Goal: Task Accomplishment & Management: Manage account settings

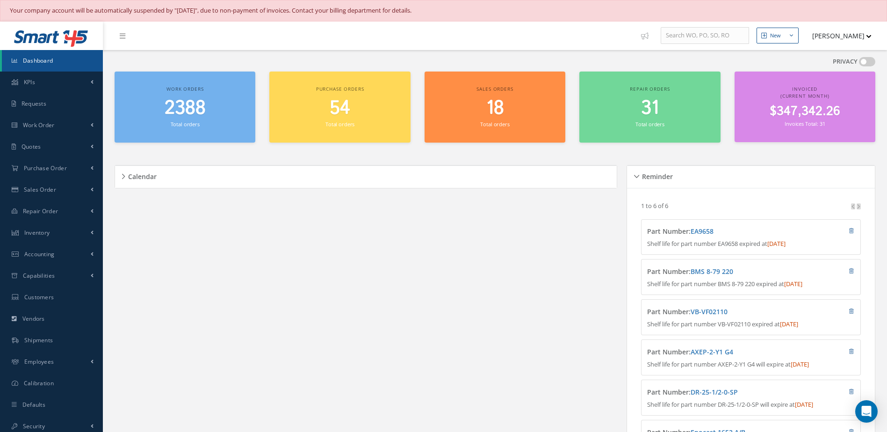
click at [190, 103] on span "2388" at bounding box center [185, 108] width 41 height 27
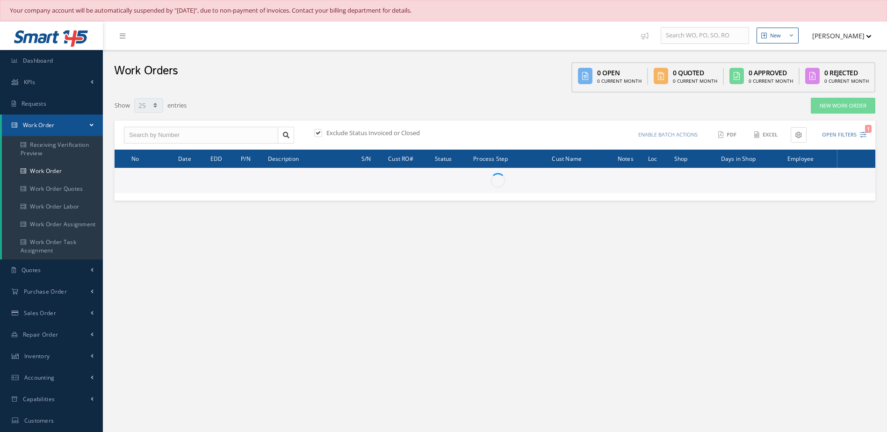
select select "25"
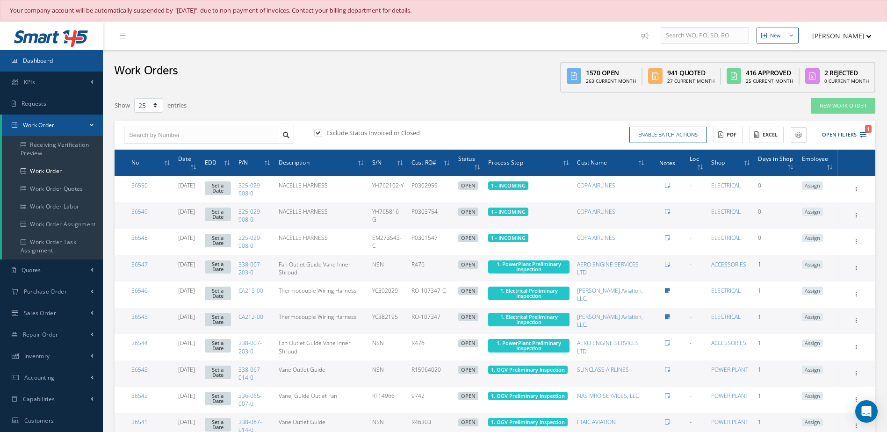
click at [50, 65] on link "Dashboard" at bounding box center [51, 61] width 103 height 22
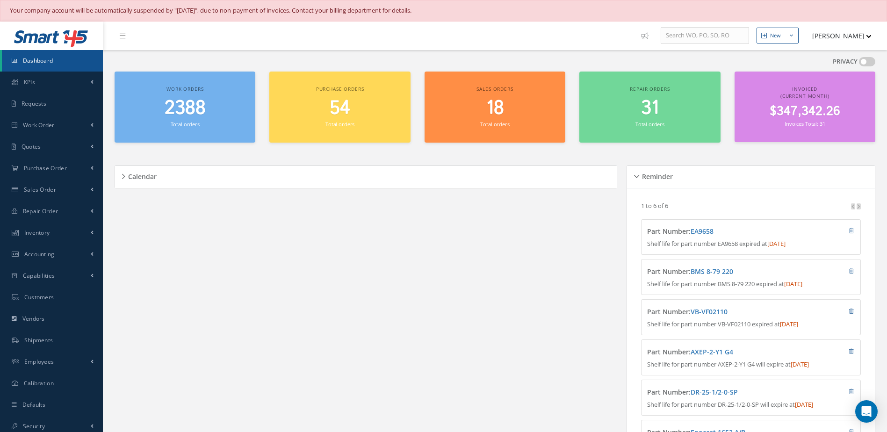
click at [198, 103] on span "2388" at bounding box center [185, 108] width 41 height 27
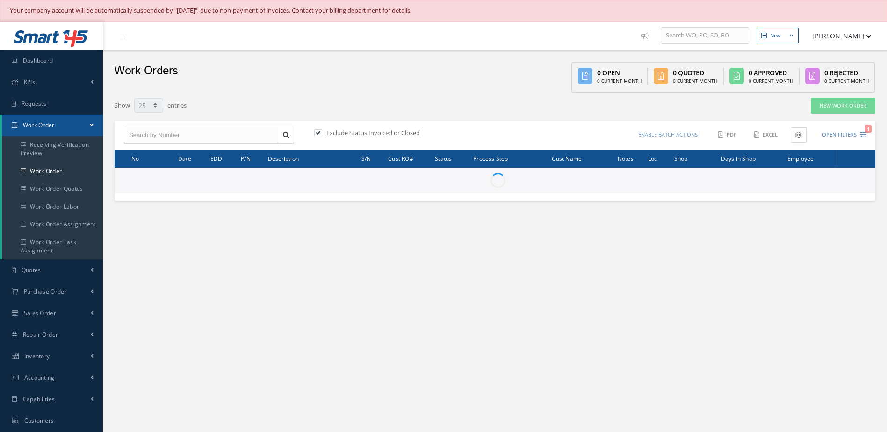
select select "25"
click at [236, 133] on input "text" at bounding box center [201, 135] width 154 height 17
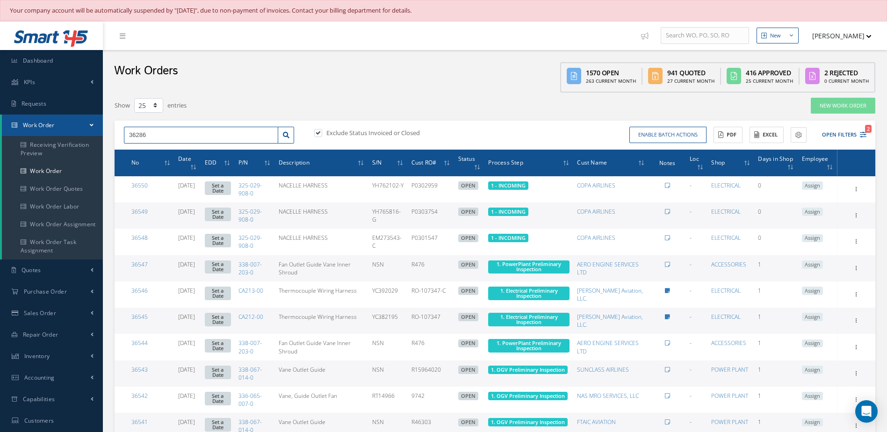
type input "36286"
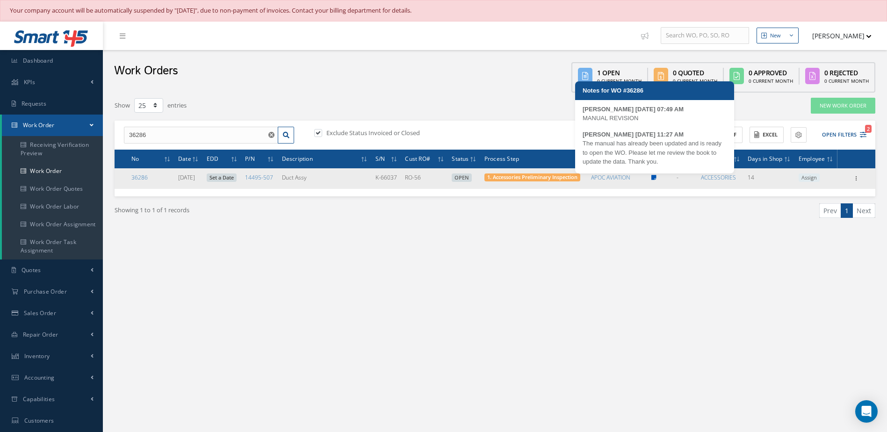
click at [657, 177] on icon at bounding box center [653, 178] width 5 height 6
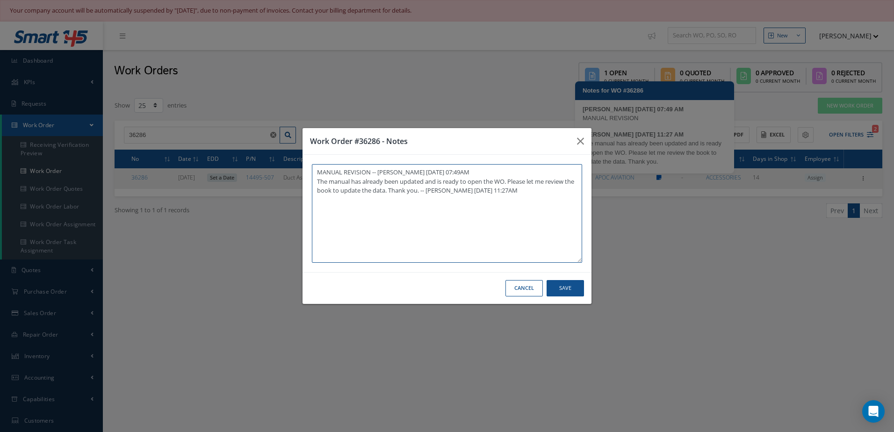
type textarea "MANUAL REVISION -- Jerry Franco 08/28/2025 07:49AM The manual has already been …"
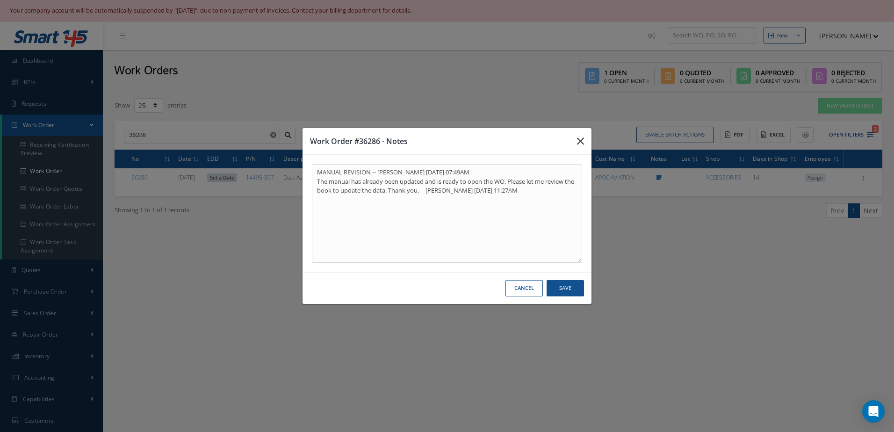
click at [582, 140] on icon "button" at bounding box center [580, 141] width 7 height 11
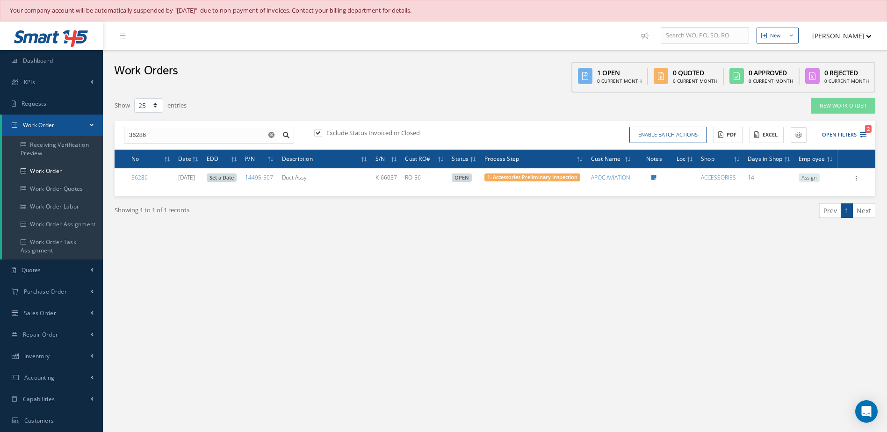
click at [272, 137] on use "Reset" at bounding box center [271, 135] width 6 height 6
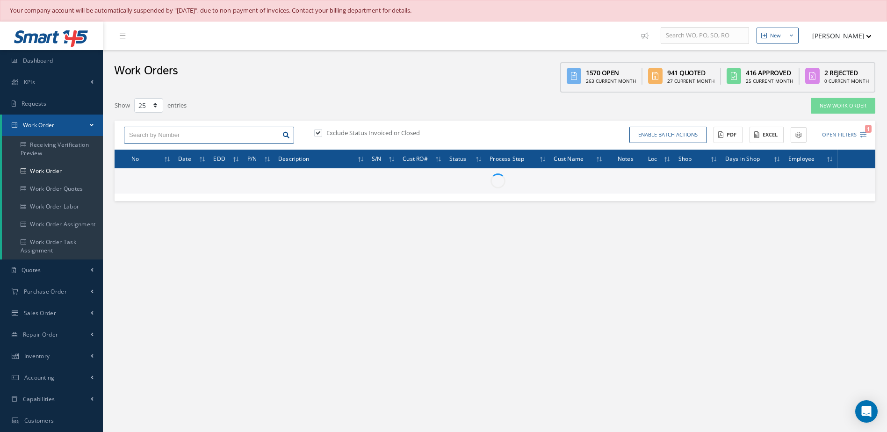
click at [220, 132] on input "text" at bounding box center [201, 135] width 154 height 17
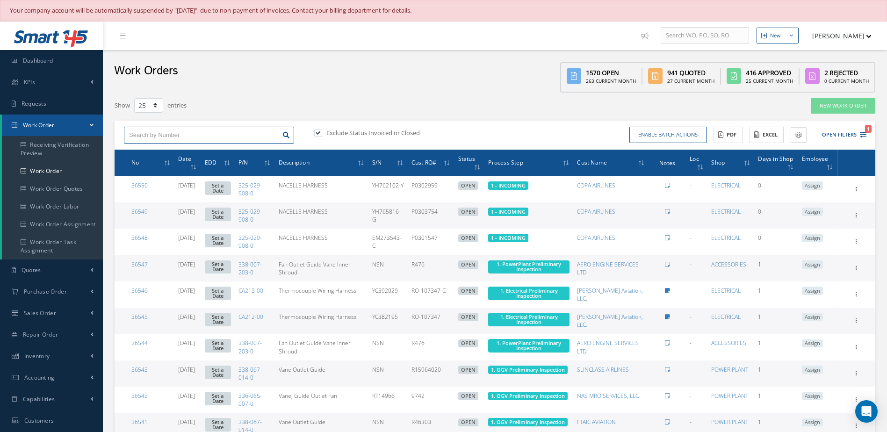
click at [233, 132] on input "text" at bounding box center [201, 135] width 154 height 17
click at [258, 136] on input "text" at bounding box center [201, 135] width 154 height 17
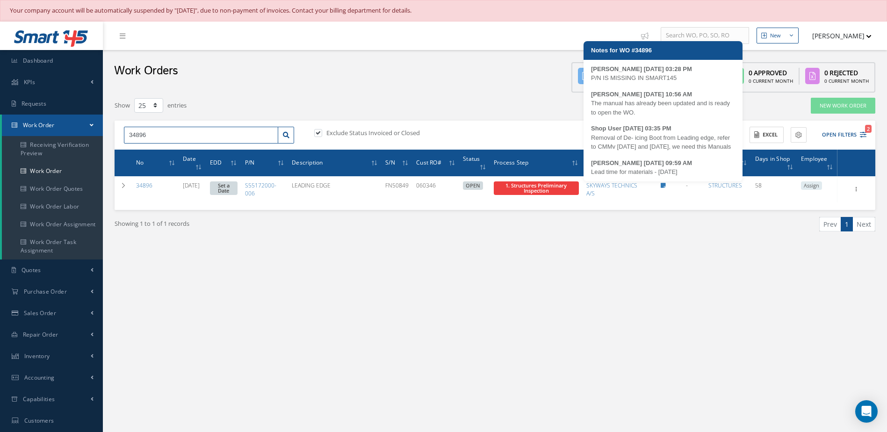
scroll to position [11, 0]
click at [634, 161] on div "MAYLIN CAMBERT 08/14/2025 09:59 AM" at bounding box center [663, 160] width 144 height 9
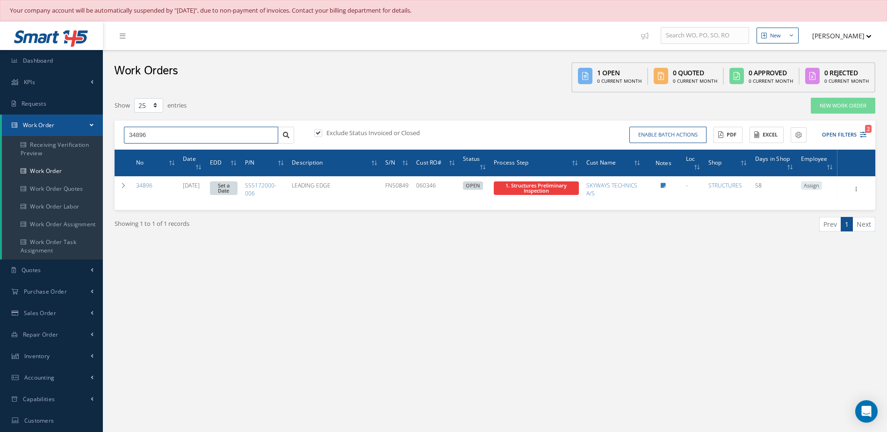
click at [206, 141] on input "34896" at bounding box center [201, 135] width 154 height 17
type input "3"
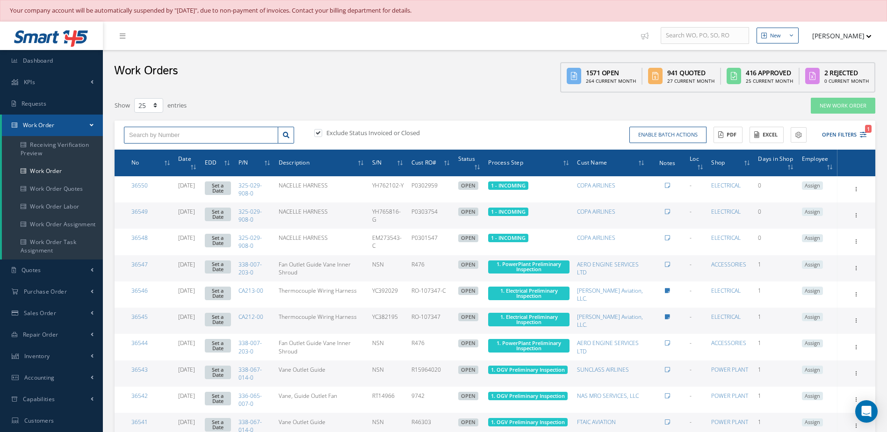
click at [221, 134] on input "text" at bounding box center [201, 135] width 154 height 17
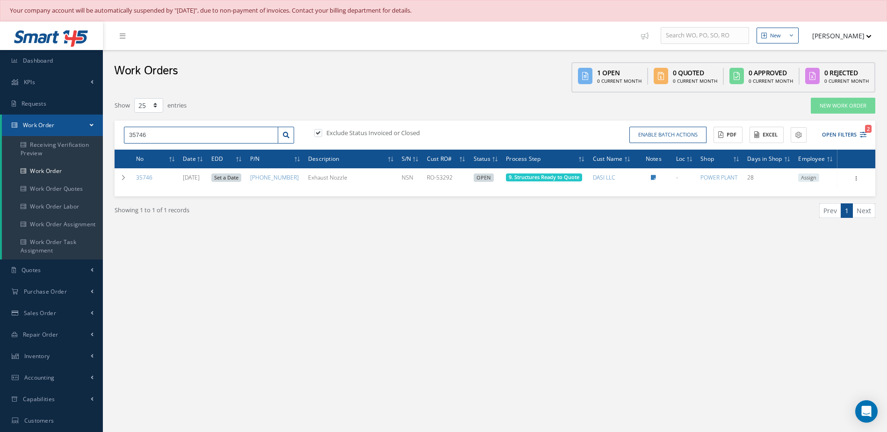
click at [194, 140] on input "35746" at bounding box center [201, 135] width 154 height 17
type input "3"
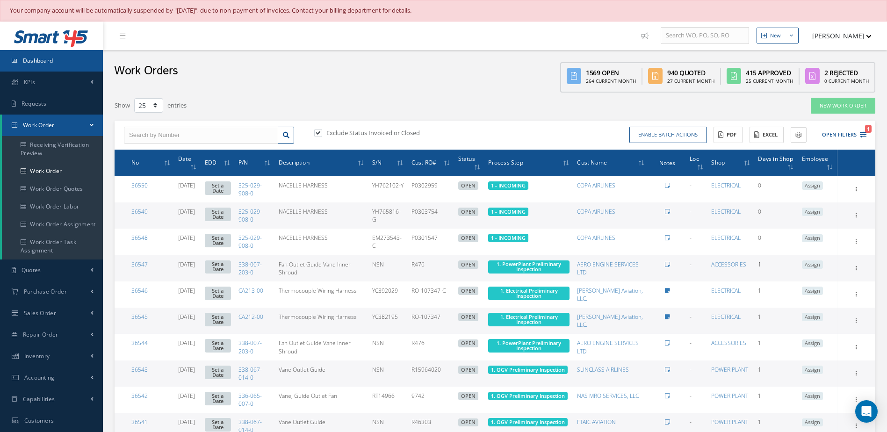
click at [33, 59] on span "Dashboard" at bounding box center [38, 61] width 30 height 8
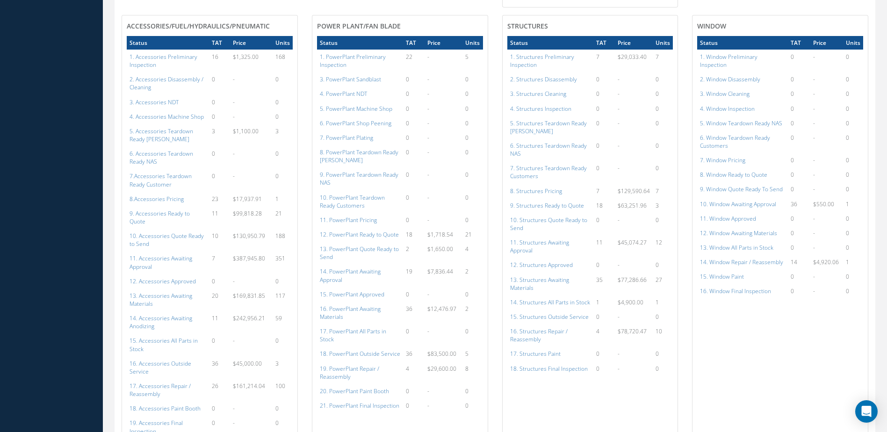
scroll to position [1029, 0]
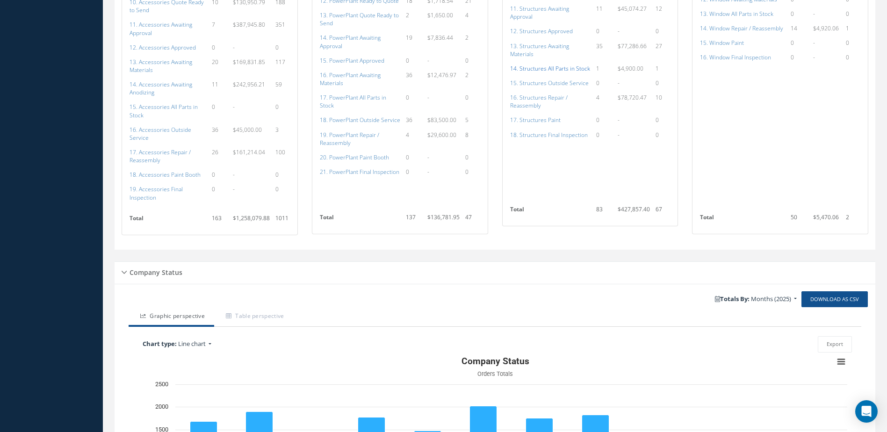
click at [555, 69] on a=154&excludeInternalCustomer=false&excludeInvoicedOrClosed=true&shop_id=3&filtersHidded"] "14. Structures All Parts in Stock" at bounding box center [550, 69] width 80 height 8
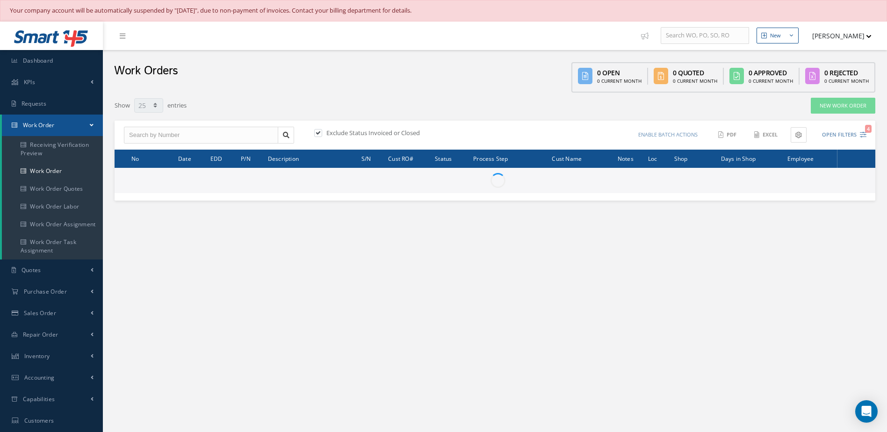
select select "25"
type input "All Work Request"
type input "All Work Performed"
type input "All Status"
type input "WO Part Status"
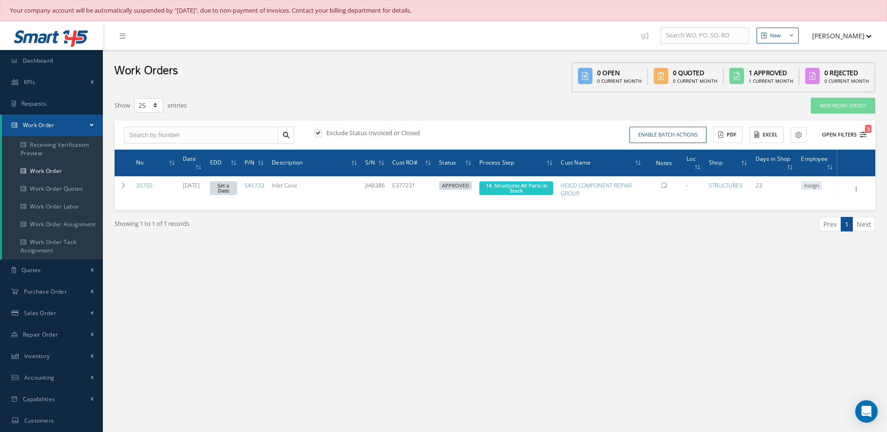
click at [837, 136] on button "Open Filters 3" at bounding box center [840, 134] width 53 height 15
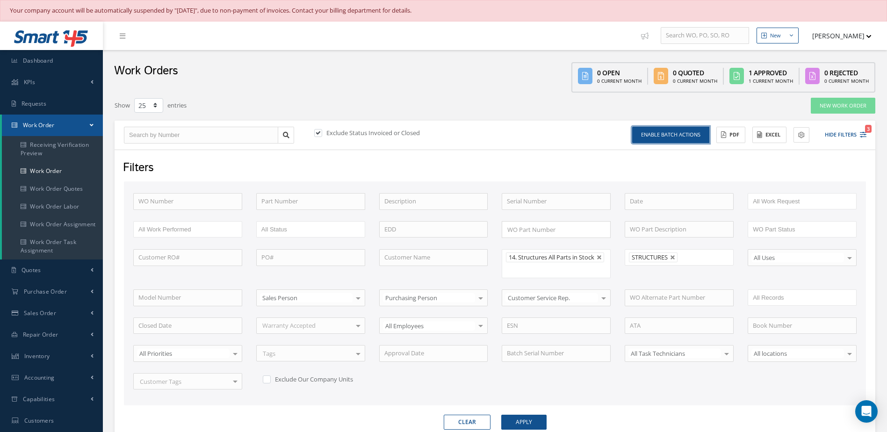
click at [686, 143] on button "Enable batch actions" at bounding box center [670, 135] width 77 height 16
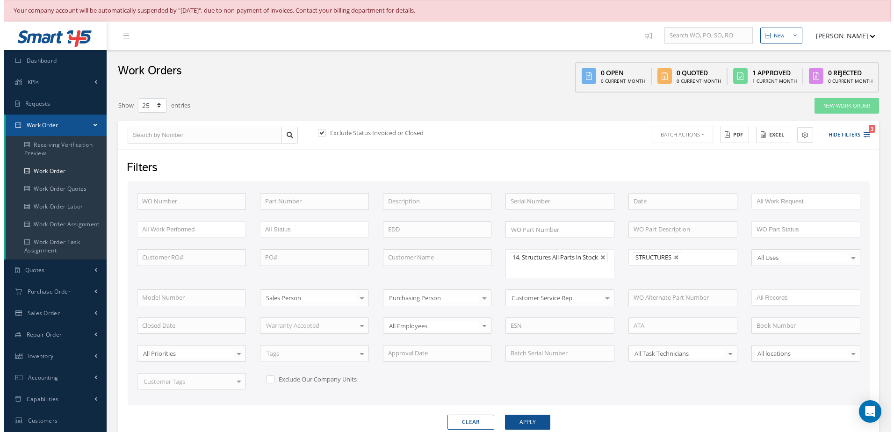
scroll to position [131, 0]
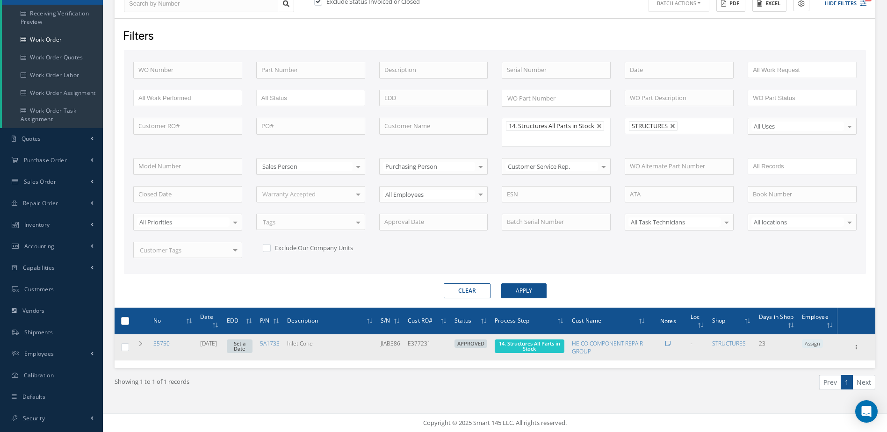
click at [552, 348] on span "14. Structures All Parts in Stock" at bounding box center [529, 347] width 69 height 14
click at [544, 352] on span "14. Structures All Parts in Stock" at bounding box center [529, 346] width 61 height 12
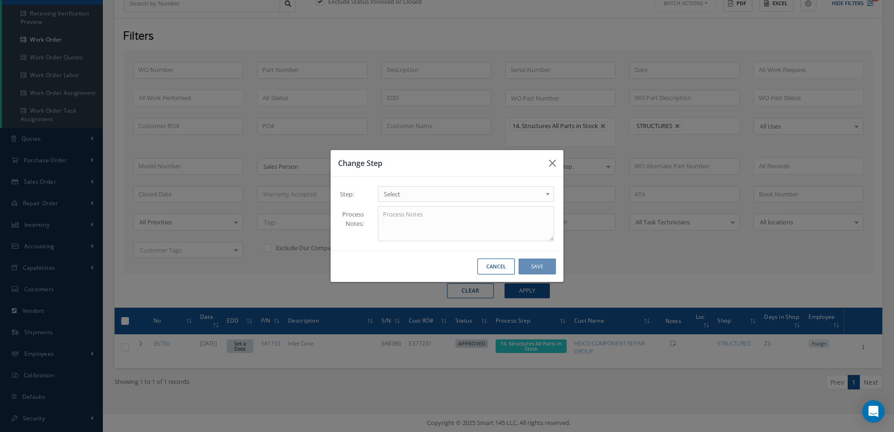
click at [427, 197] on span "Select" at bounding box center [463, 193] width 158 height 11
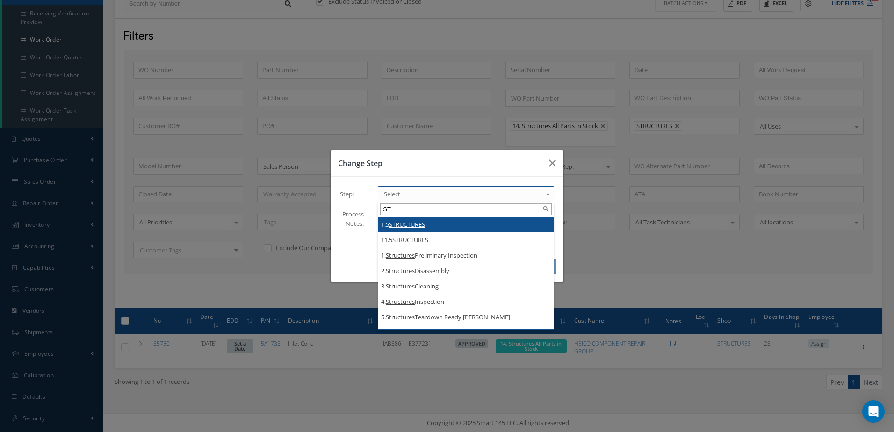
type input "S"
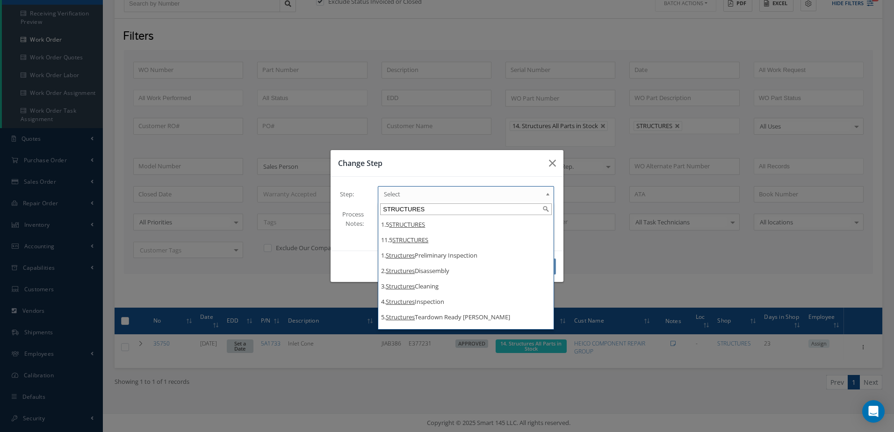
type input "STRUCTURES"
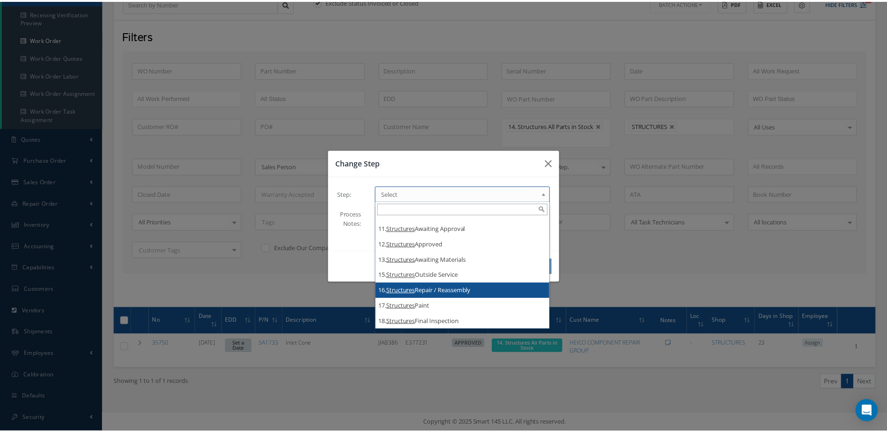
scroll to position [0, 0]
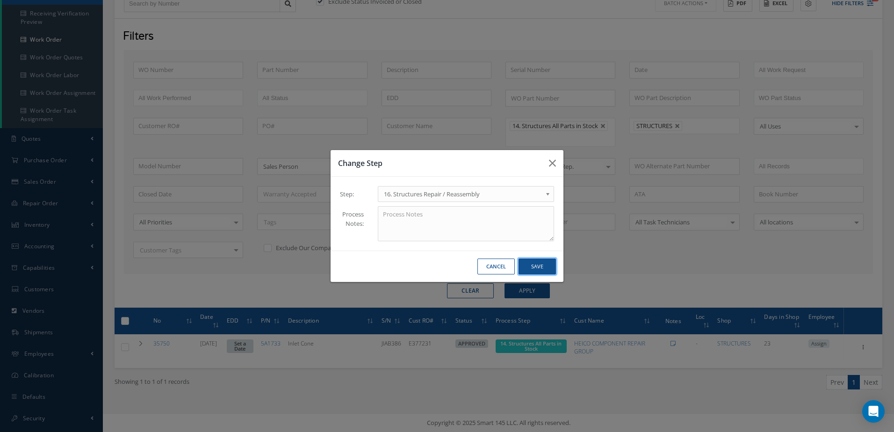
click at [539, 263] on button "Save" at bounding box center [537, 267] width 37 height 16
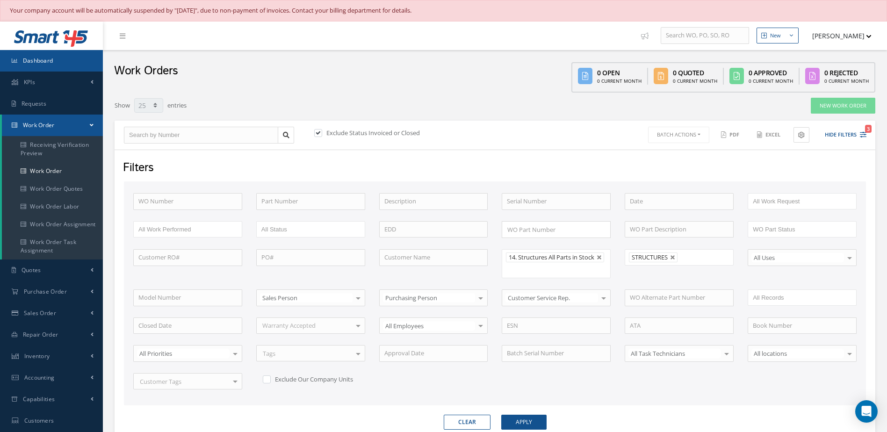
click at [45, 64] on span "Dashboard" at bounding box center [38, 61] width 30 height 8
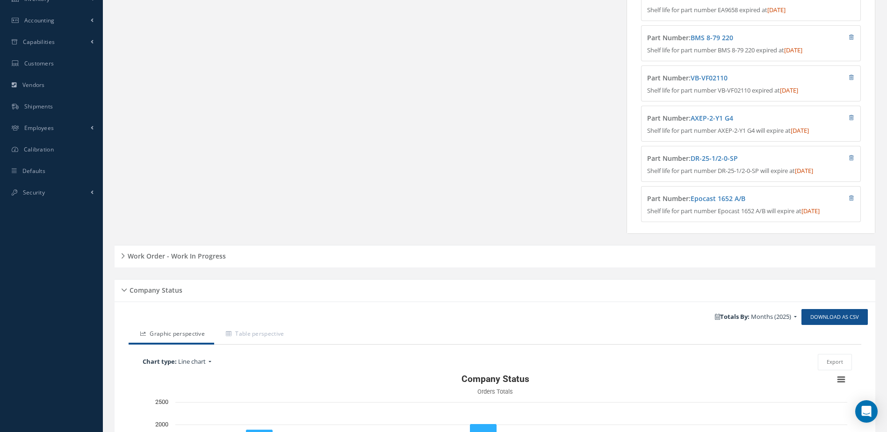
scroll to position [413, 0]
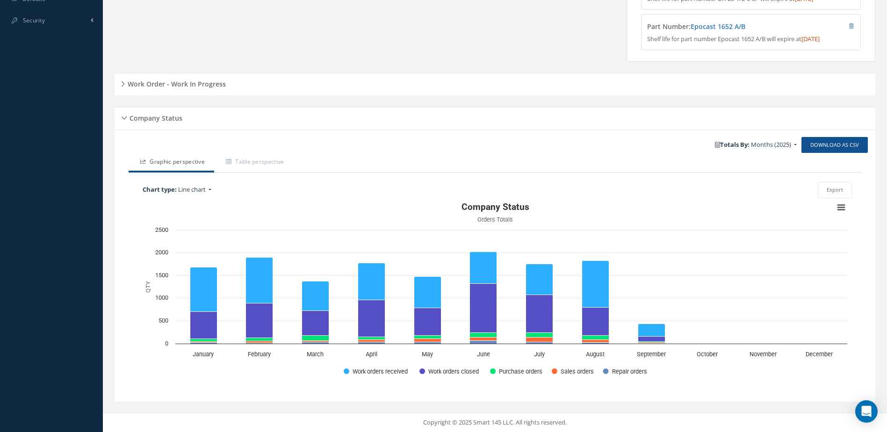
click at [206, 79] on h5 "Work Order - Work In Progress" at bounding box center [175, 82] width 101 height 11
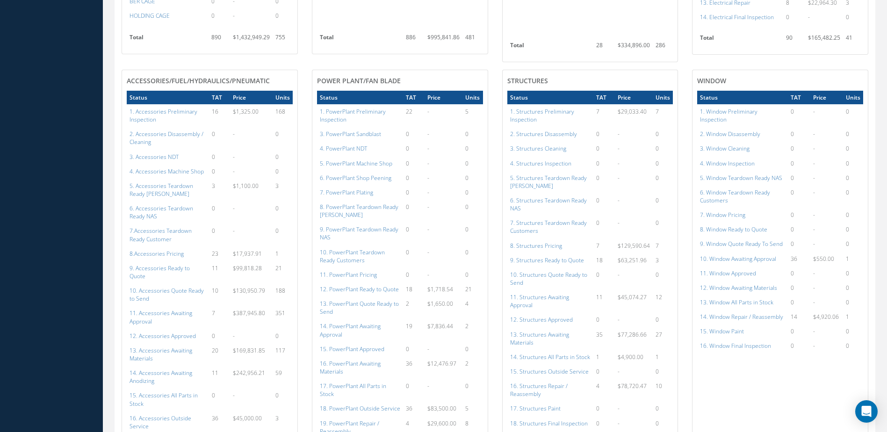
scroll to position [927, 0]
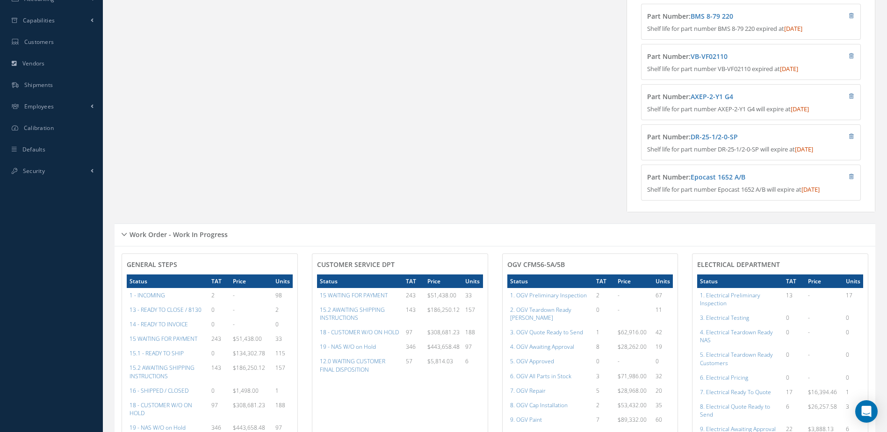
scroll to position [489, 0]
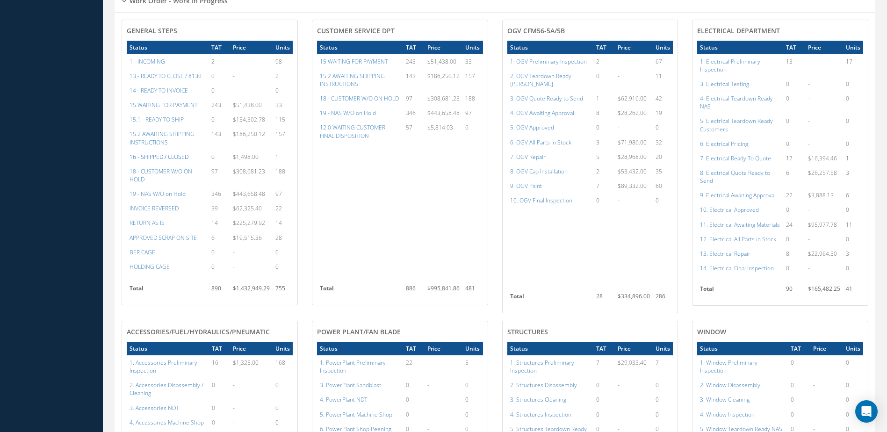
click at [169, 161] on a=22&excludeInternalCustomer=false&excludeInvoicedOrClosed=true&&filtersHidded"] "16 - SHIPPED / CLOSED" at bounding box center [159, 157] width 59 height 8
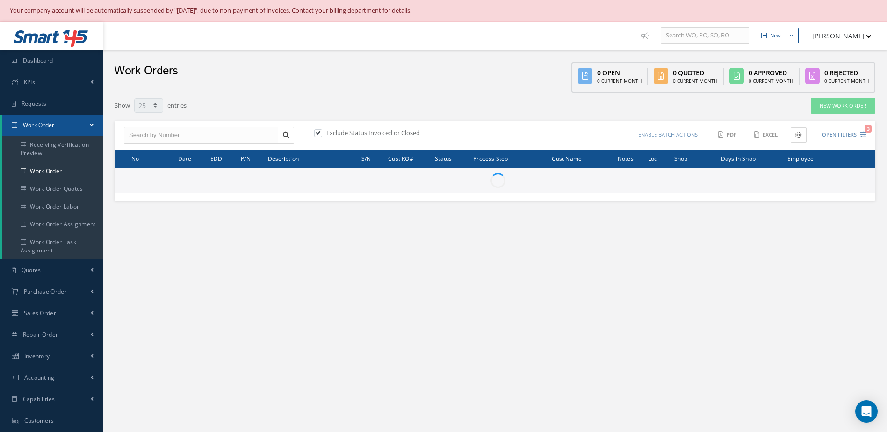
select select "25"
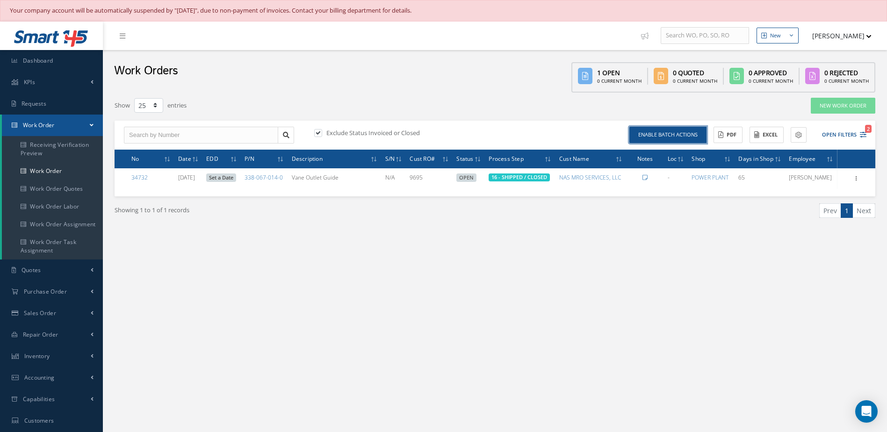
click at [672, 133] on button "Enable batch actions" at bounding box center [668, 135] width 77 height 16
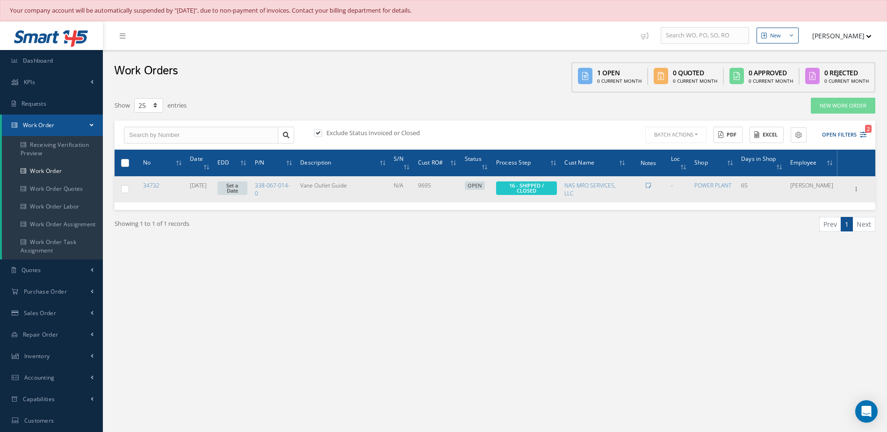
click at [129, 189] on label at bounding box center [129, 189] width 0 height 8
click at [124, 189] on input "checkbox" at bounding box center [126, 190] width 6 height 6
checkbox input "true"
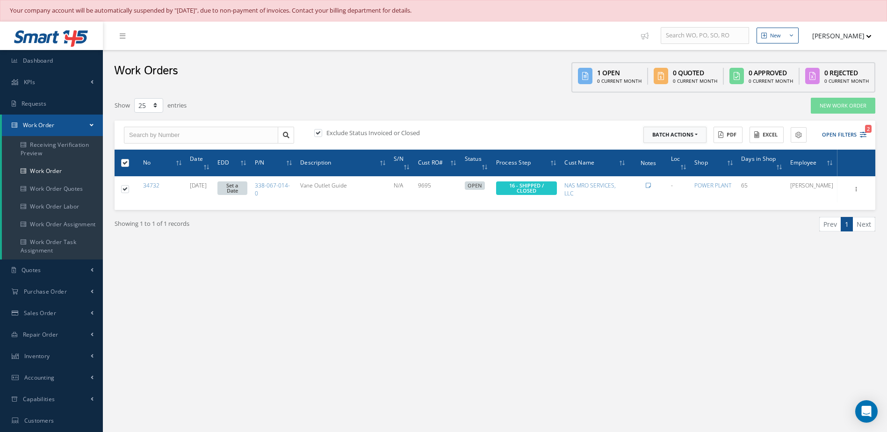
click at [688, 136] on button "Batch Actions" at bounding box center [675, 135] width 63 height 16
click at [675, 162] on link "Close Work Orders" at bounding box center [681, 163] width 75 height 13
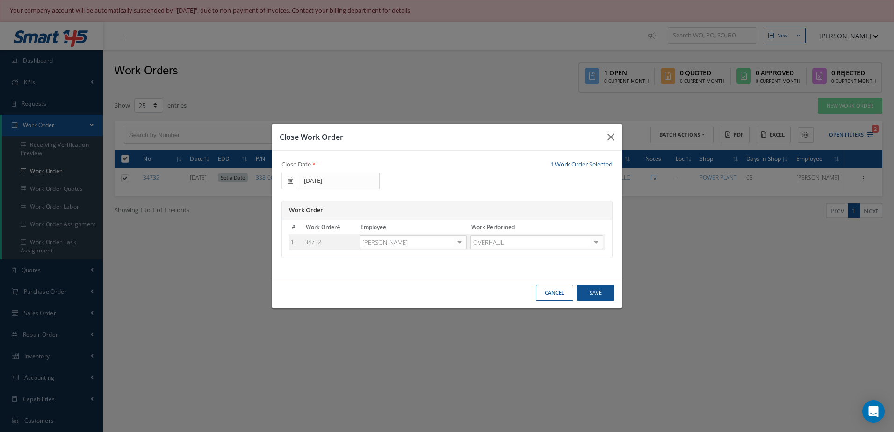
click at [464, 242] on div at bounding box center [459, 243] width 13 height 14
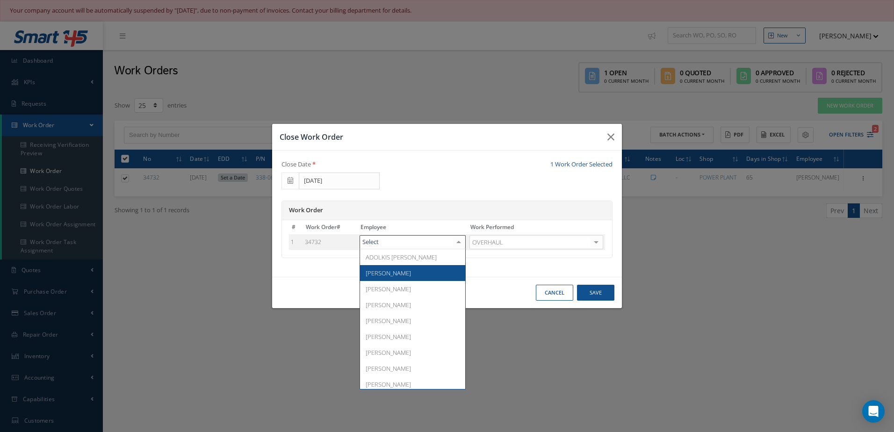
click at [387, 273] on span "Adoni Felipe" at bounding box center [388, 273] width 45 height 8
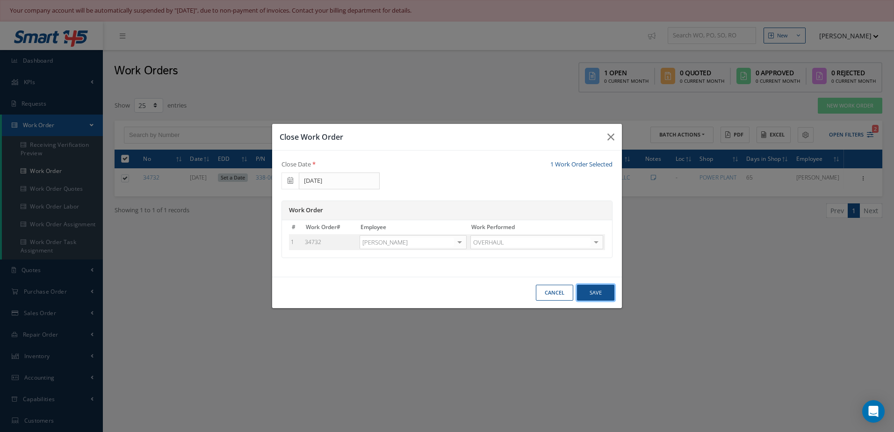
click at [602, 295] on button "Save" at bounding box center [595, 293] width 37 height 16
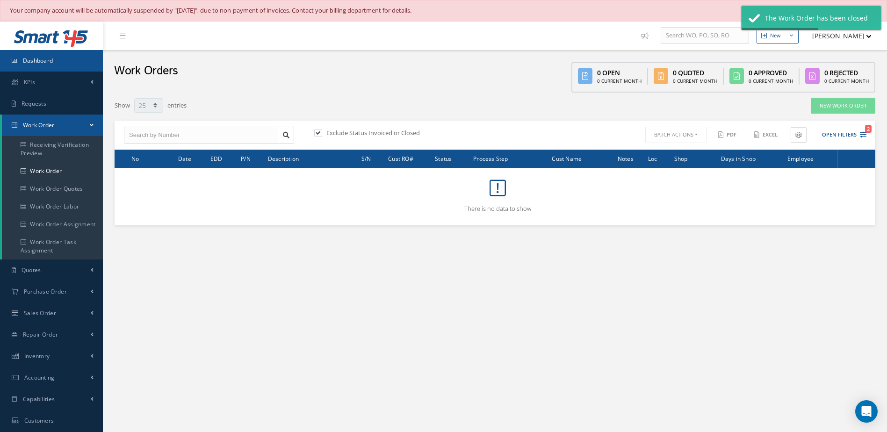
click at [76, 60] on link "Dashboard" at bounding box center [51, 61] width 103 height 22
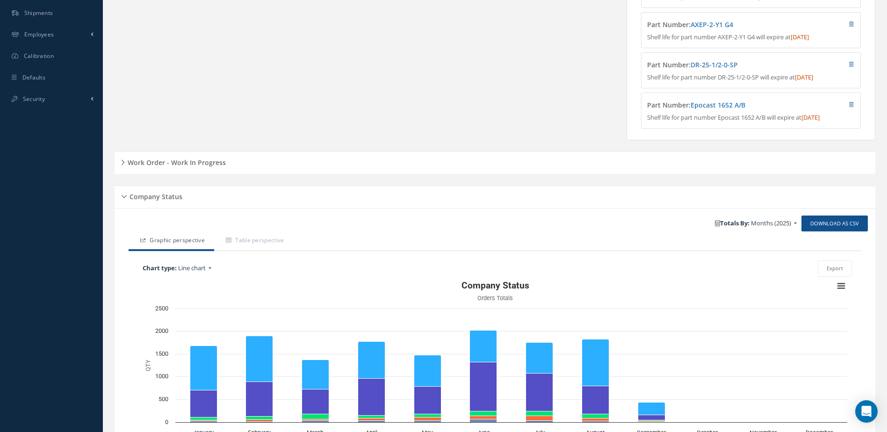
scroll to position [413, 0]
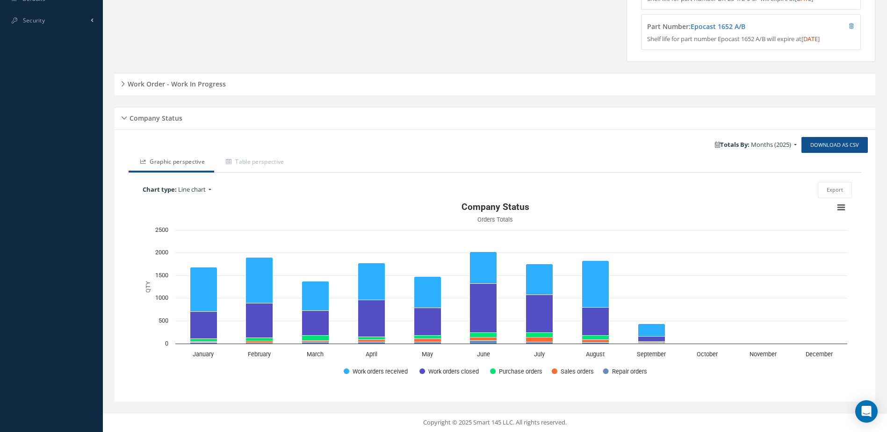
click at [179, 82] on h5 "Work Order - Work In Progress" at bounding box center [175, 82] width 101 height 11
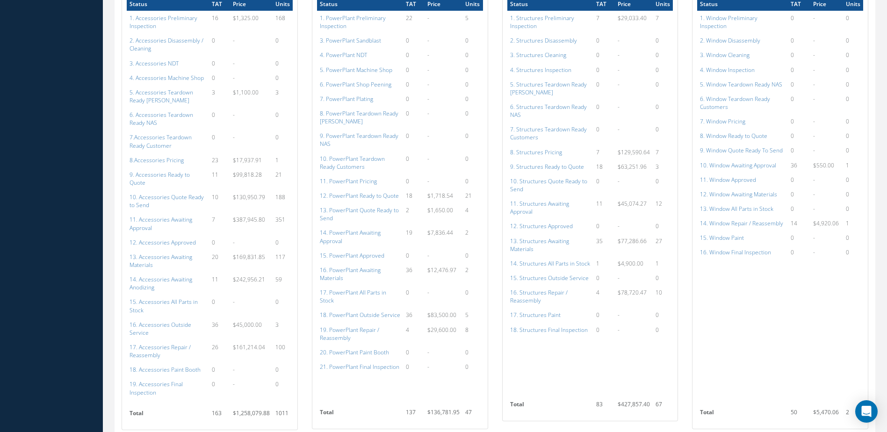
scroll to position [974, 0]
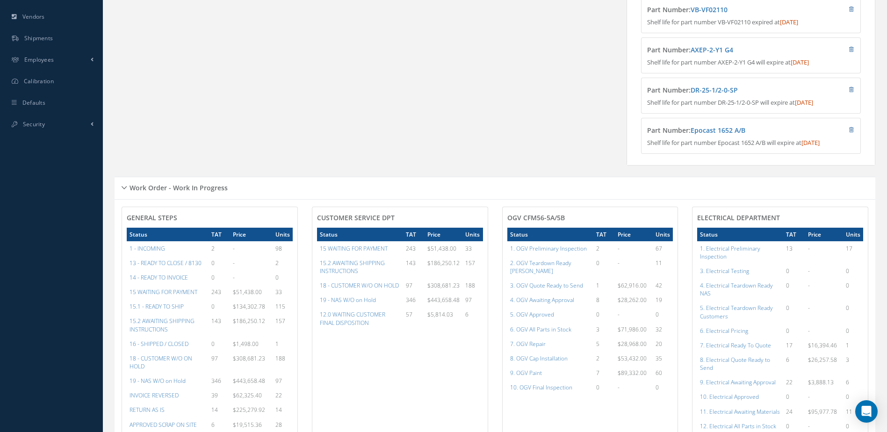
scroll to position [630, 0]
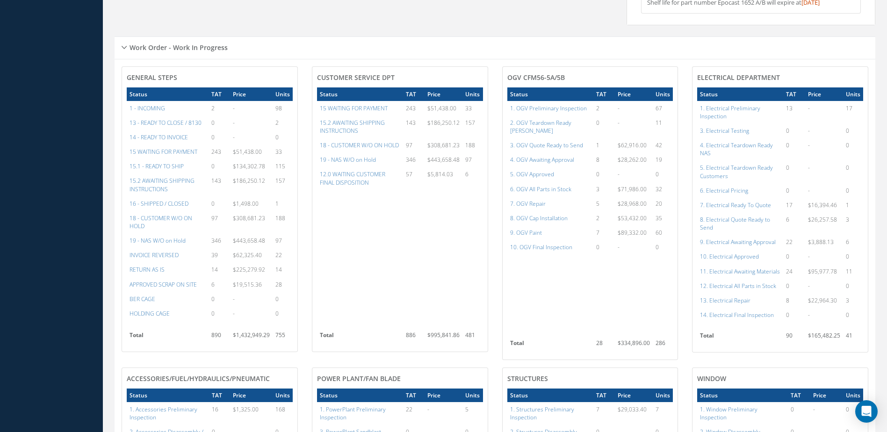
scroll to position [489, 0]
